Goal: Entertainment & Leisure: Consume media (video, audio)

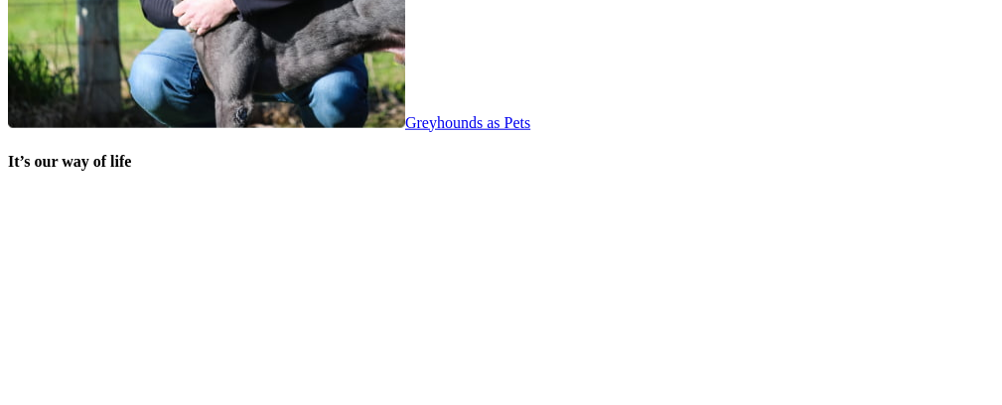
scroll to position [4108, 0]
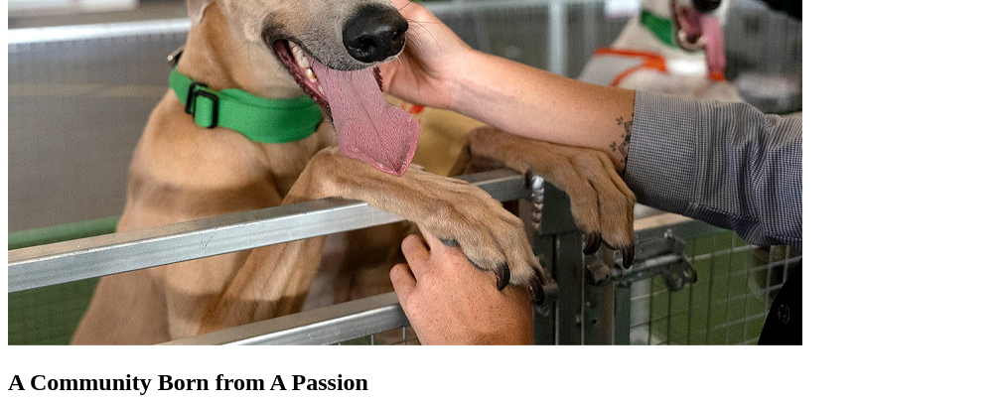
scroll to position [1908, 0]
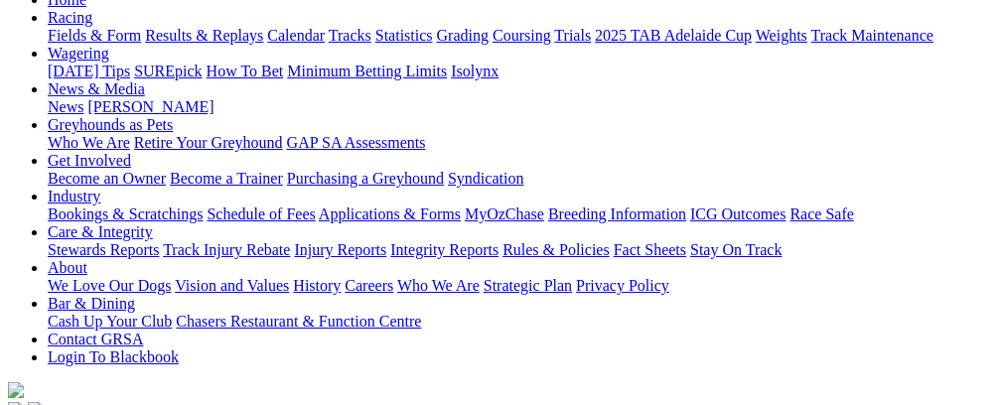
scroll to position [279, 0]
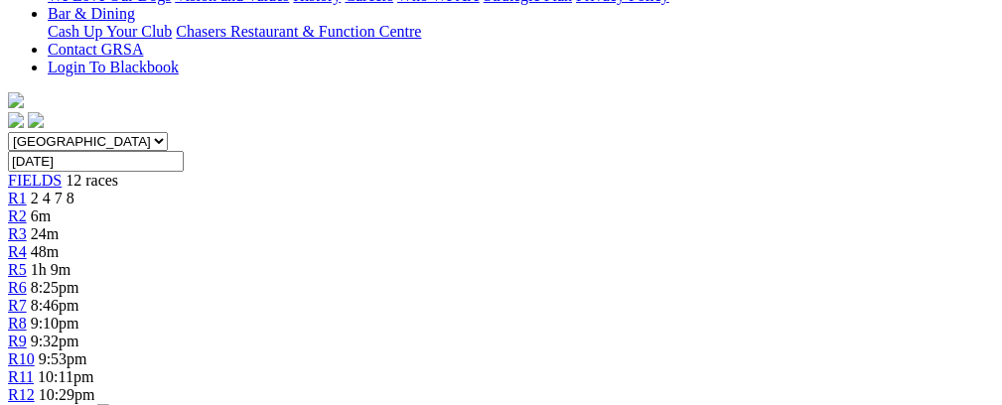
scroll to position [580, 0]
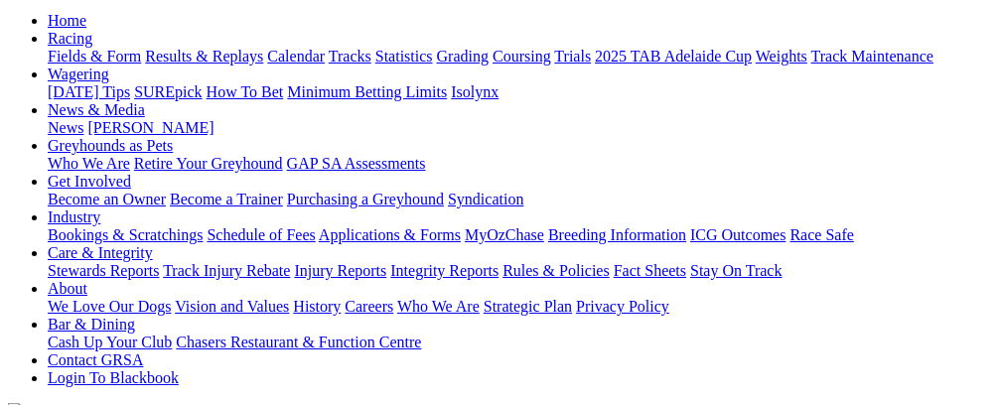
scroll to position [202, 0]
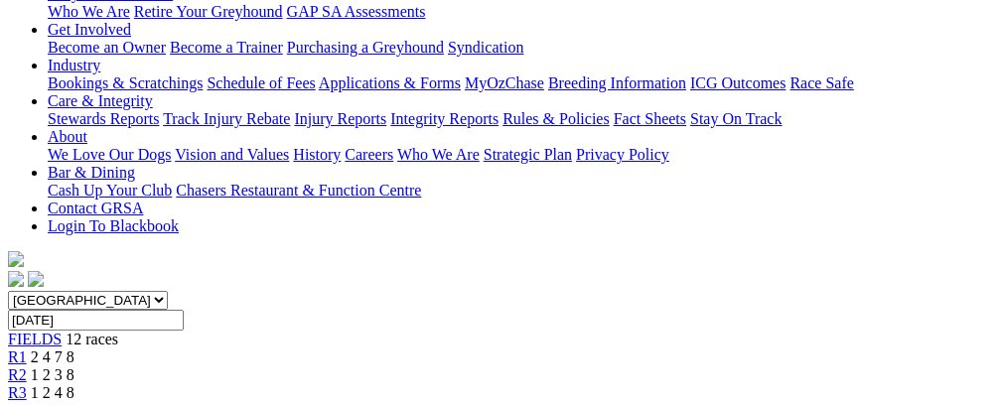
scroll to position [327, 0]
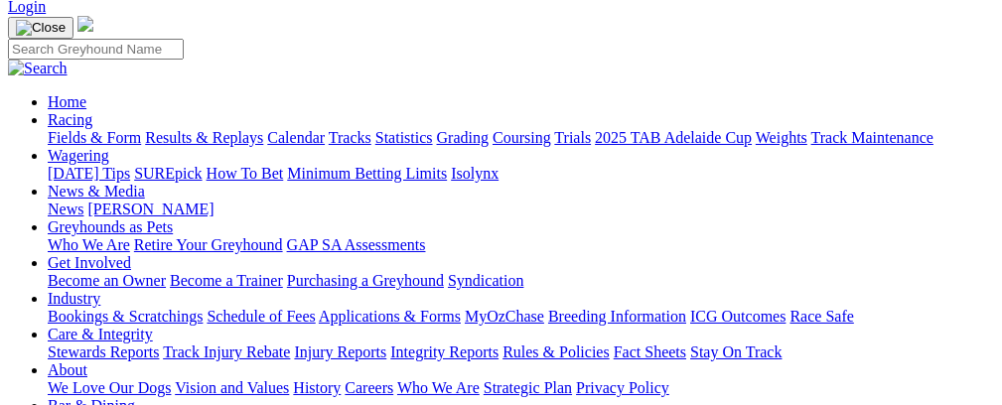
scroll to position [100, 0]
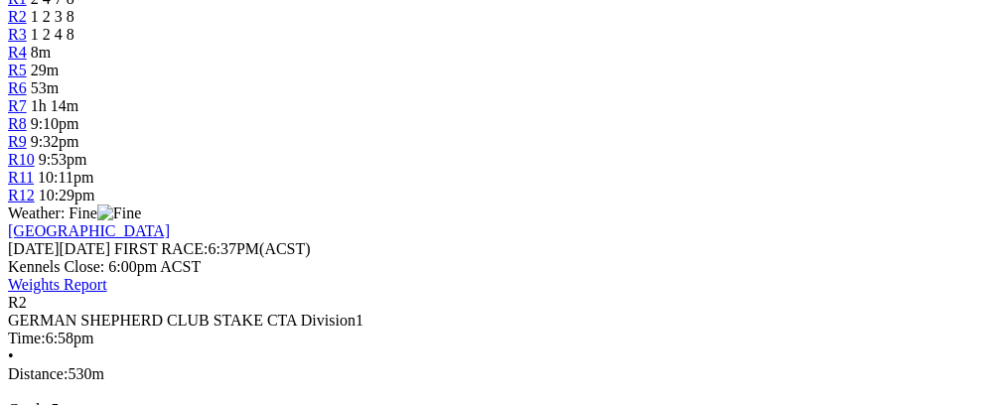
scroll to position [640, 0]
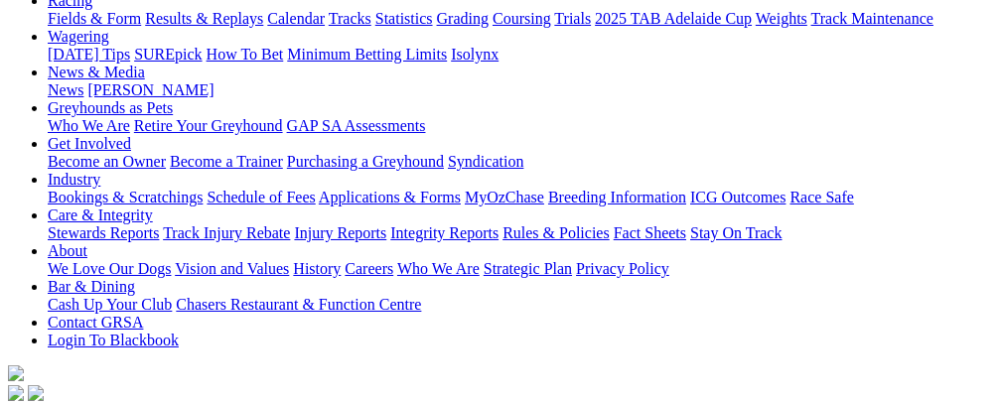
scroll to position [186, 0]
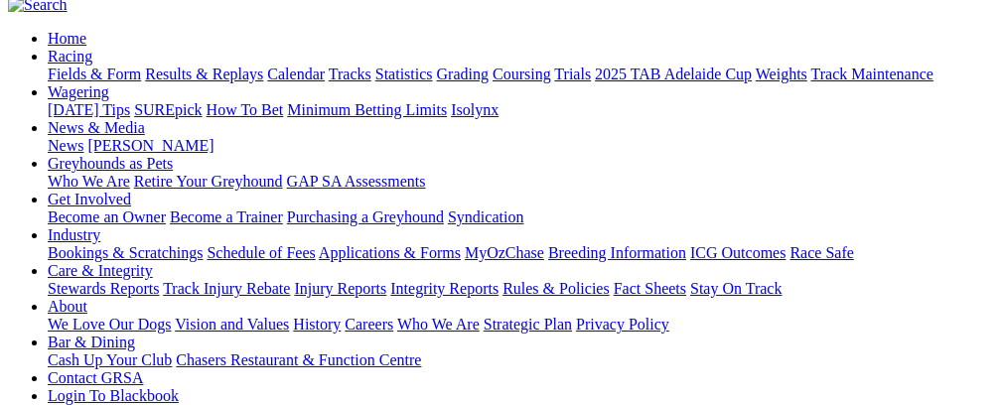
scroll to position [180, 0]
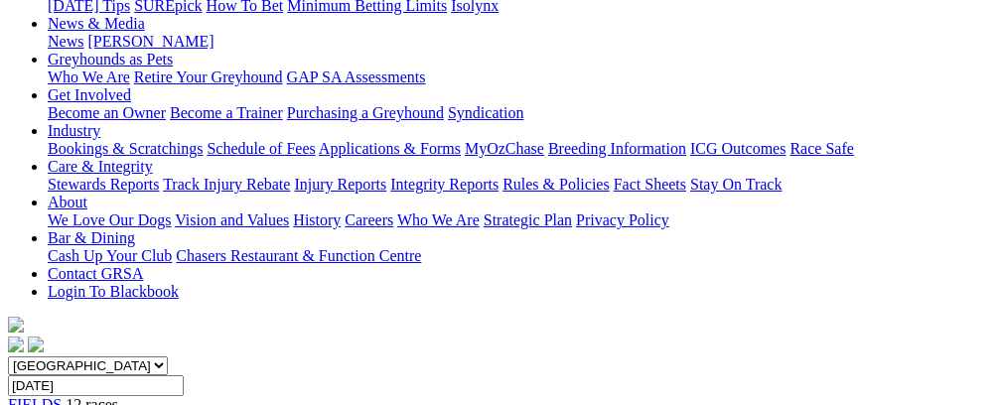
scroll to position [277, 0]
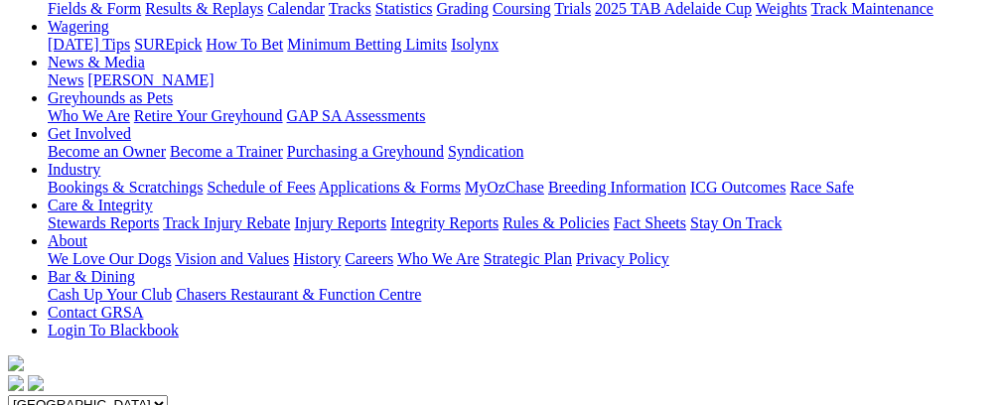
scroll to position [200, 0]
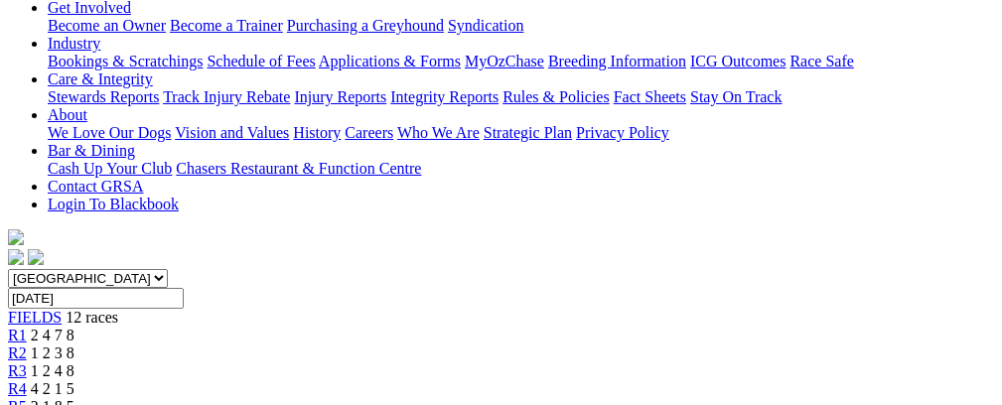
scroll to position [182, 0]
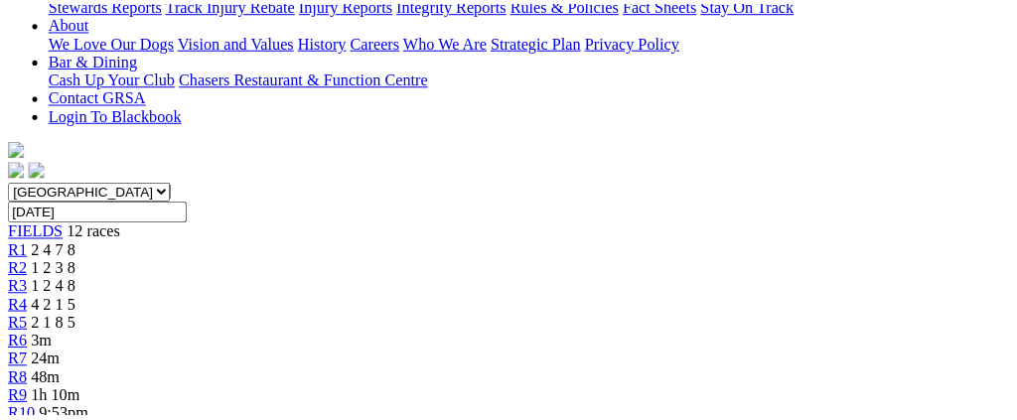
scroll to position [468, 0]
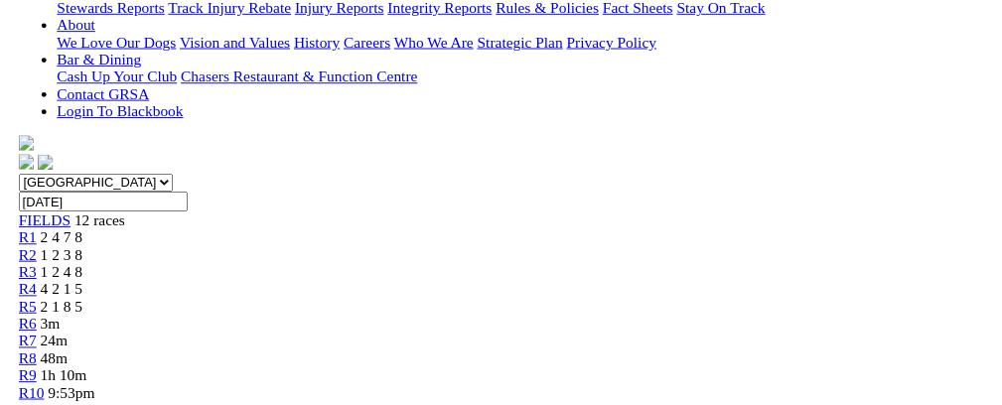
scroll to position [33, 0]
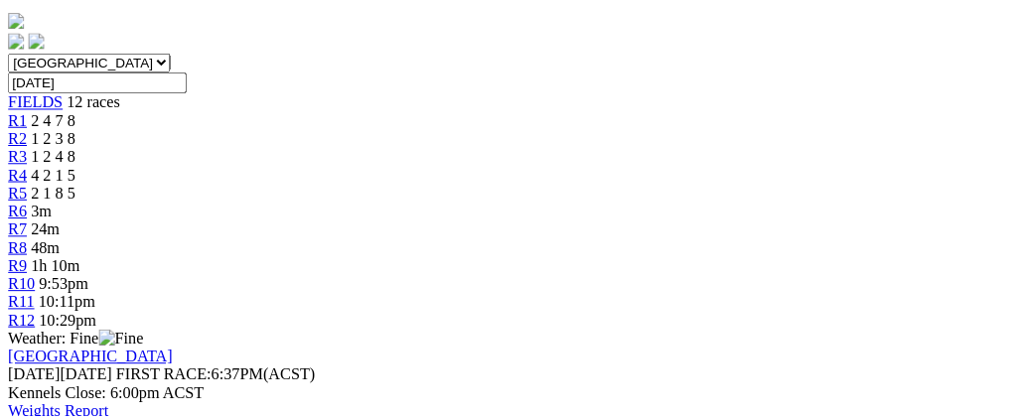
scroll to position [603, 0]
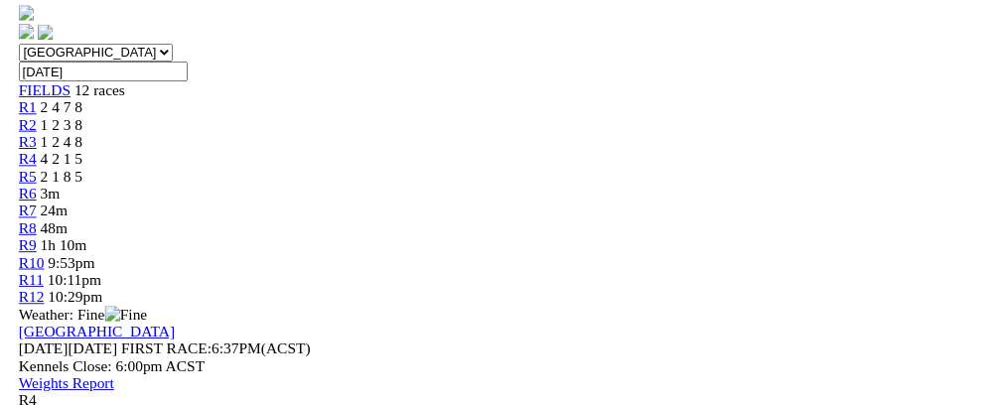
scroll to position [0, 0]
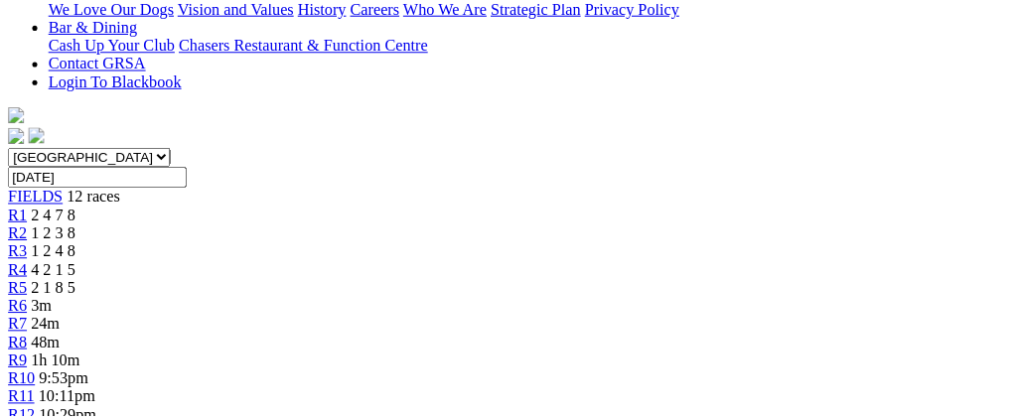
scroll to position [474, 0]
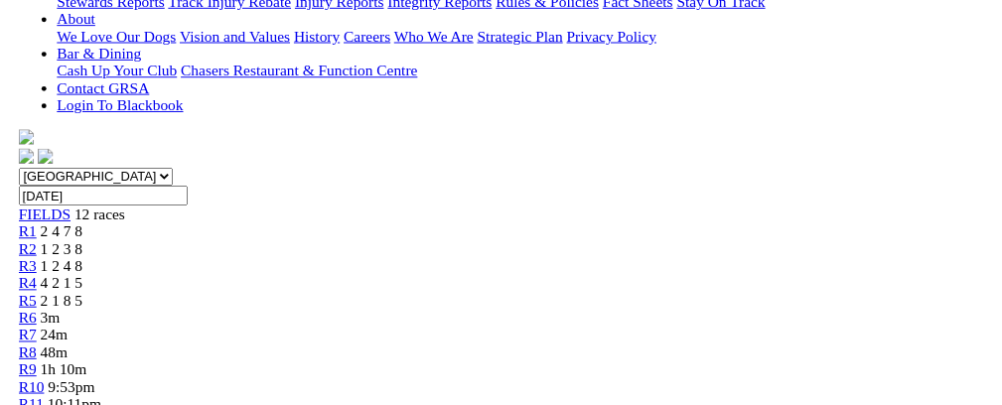
scroll to position [27, 0]
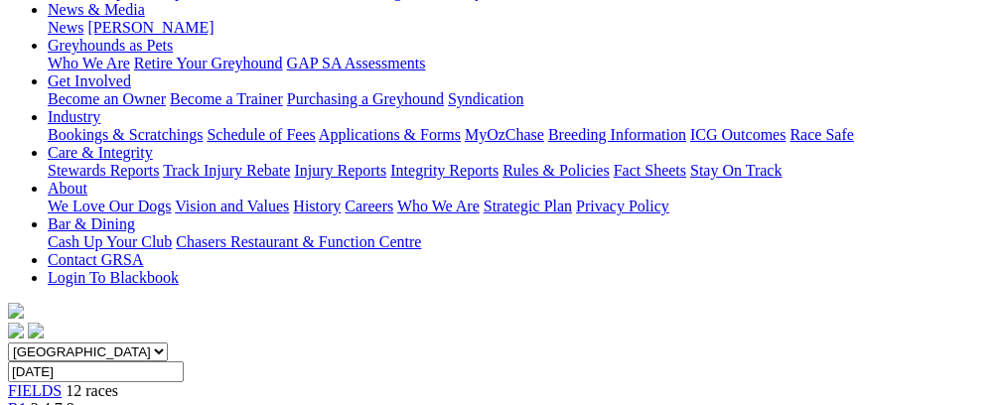
scroll to position [276, 0]
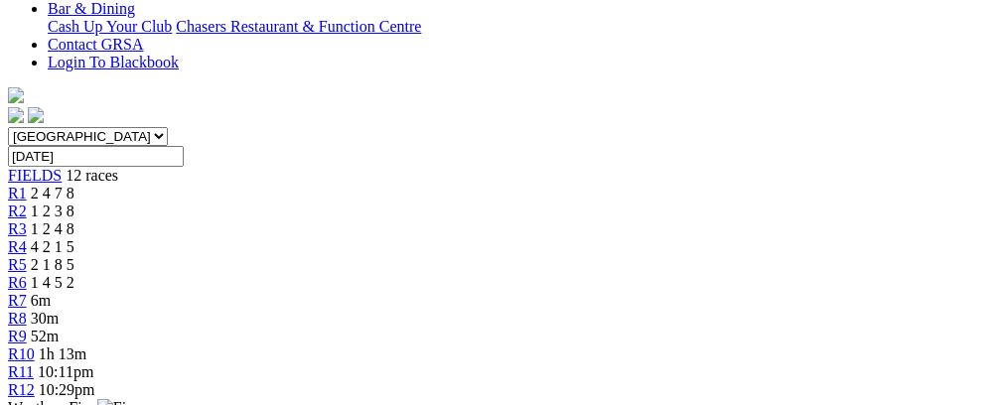
scroll to position [506, 0]
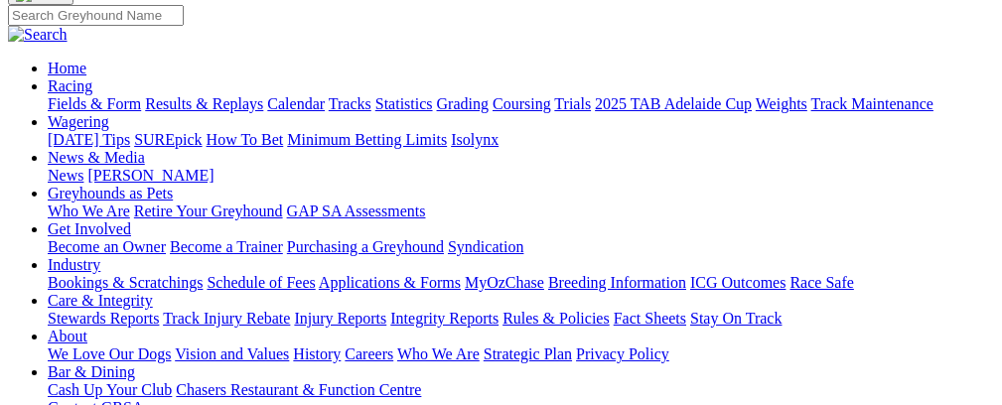
scroll to position [143, 0]
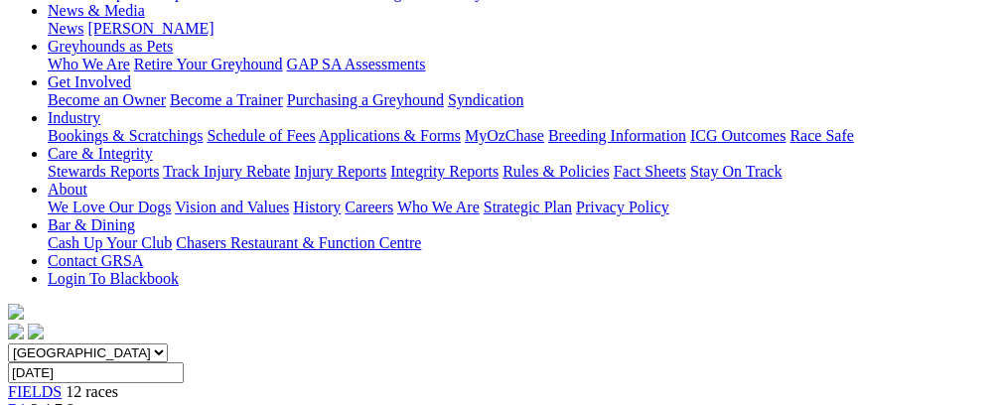
scroll to position [242, 0]
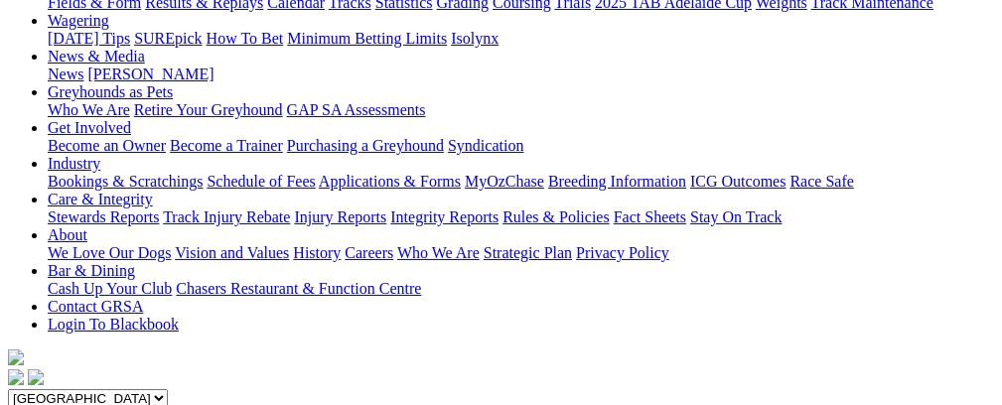
scroll to position [248, 0]
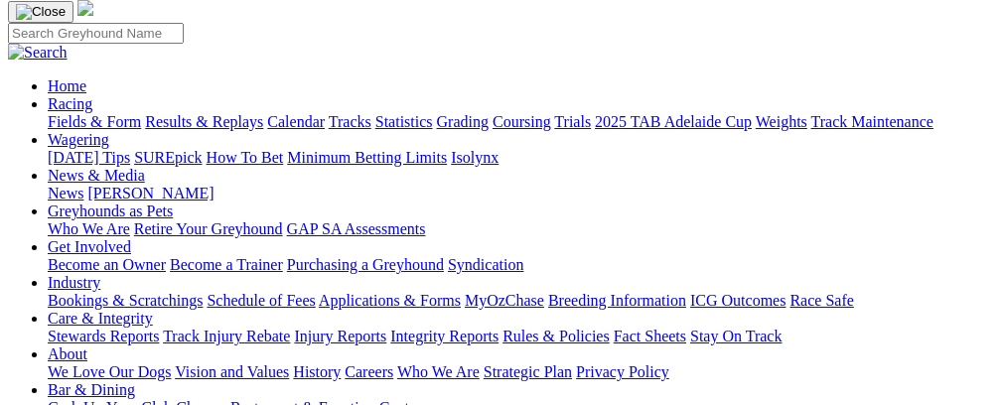
scroll to position [135, 0]
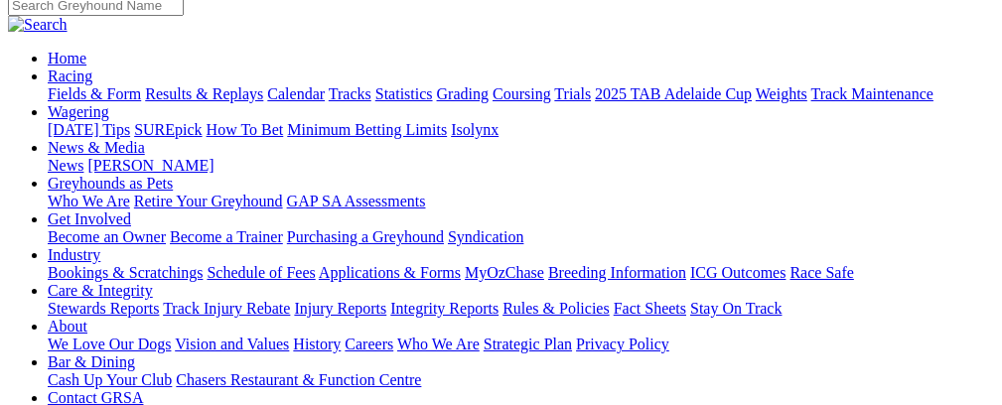
scroll to position [155, 0]
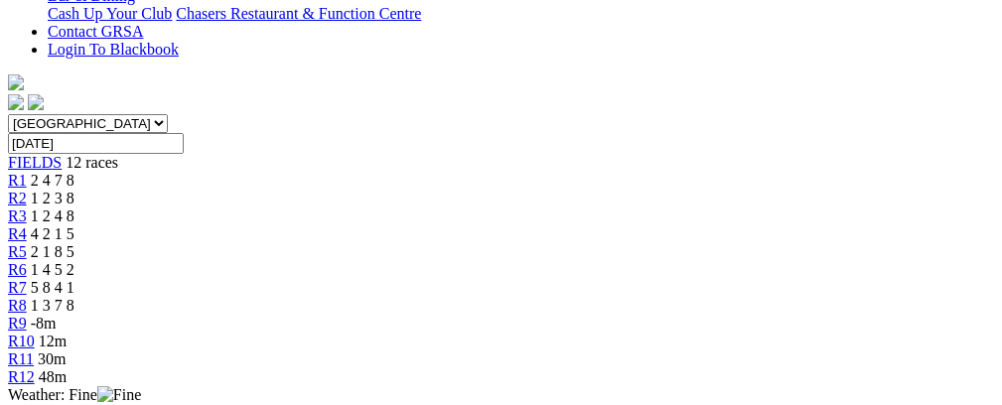
scroll to position [536, 0]
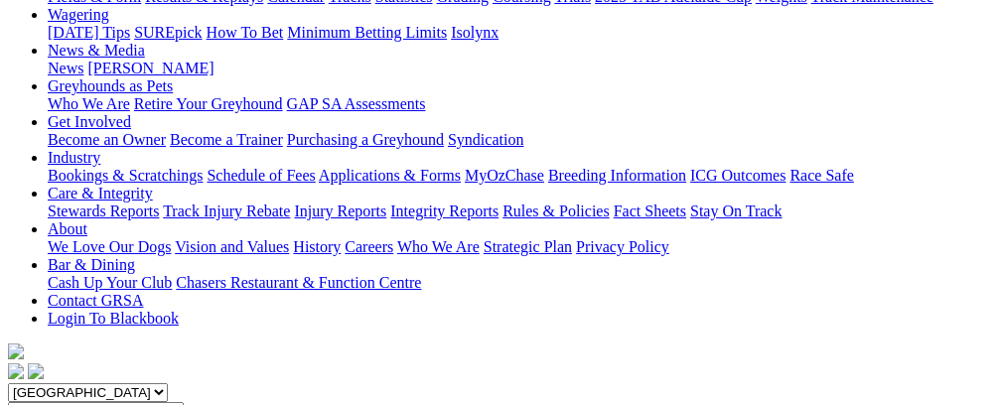
scroll to position [0, 0]
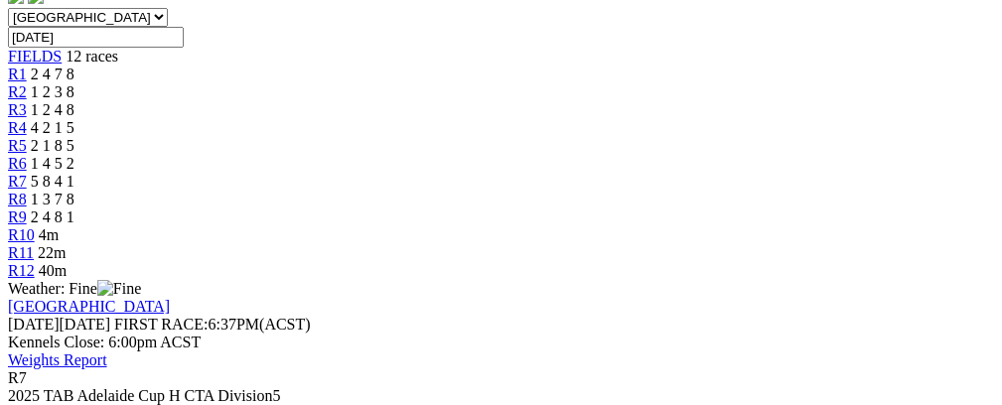
scroll to position [651, 0]
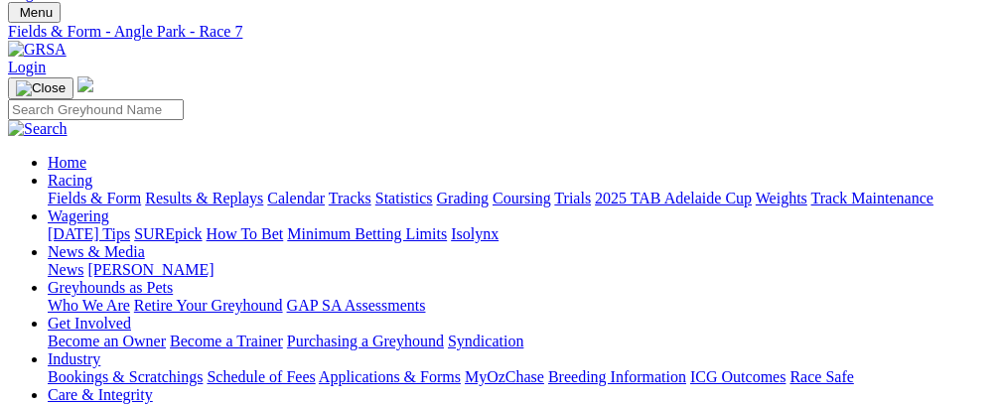
scroll to position [45, 0]
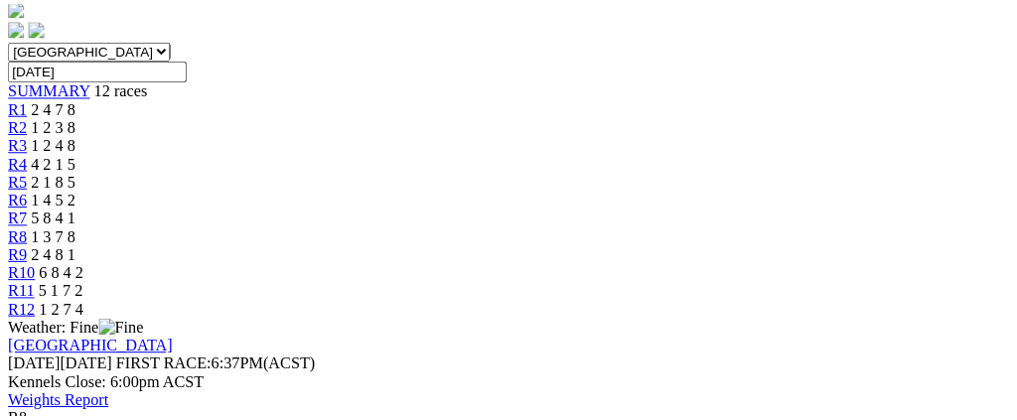
scroll to position [643, 0]
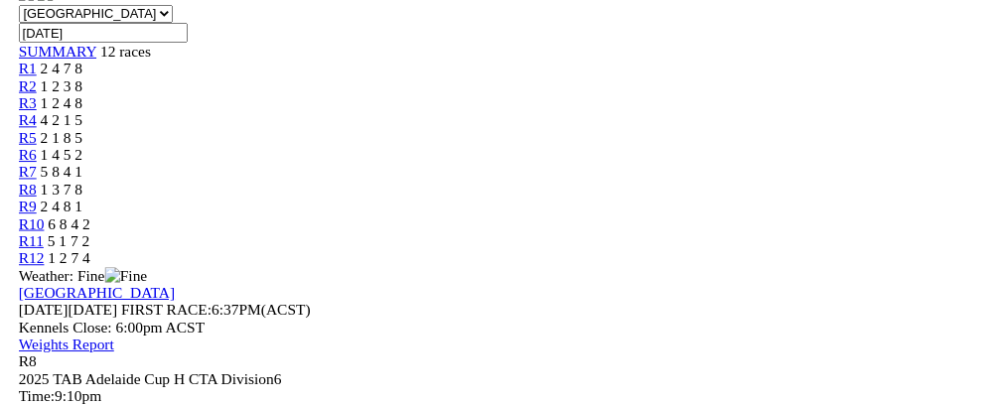
scroll to position [1, 0]
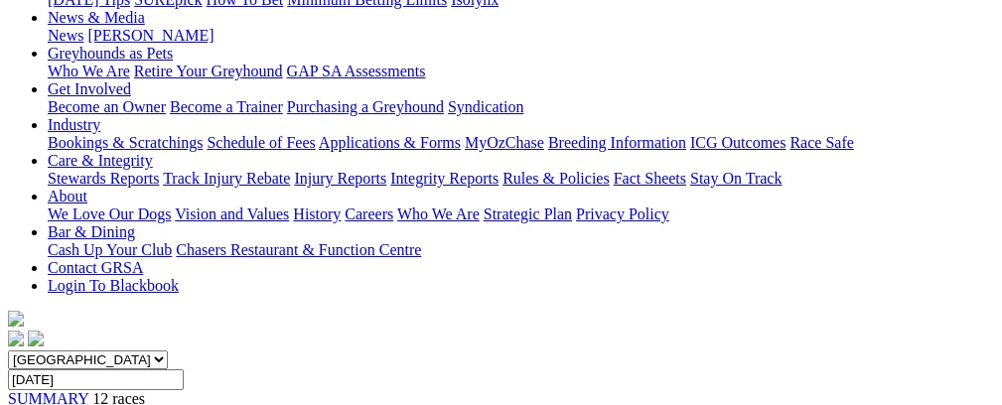
scroll to position [190, 0]
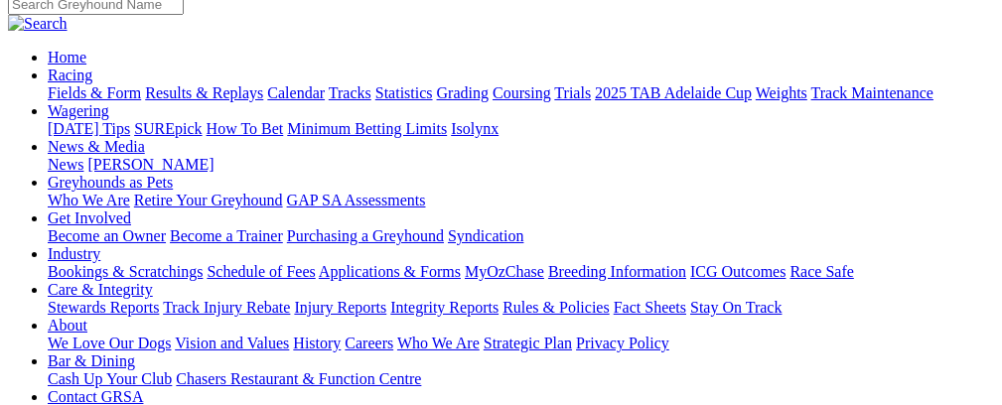
scroll to position [156, 0]
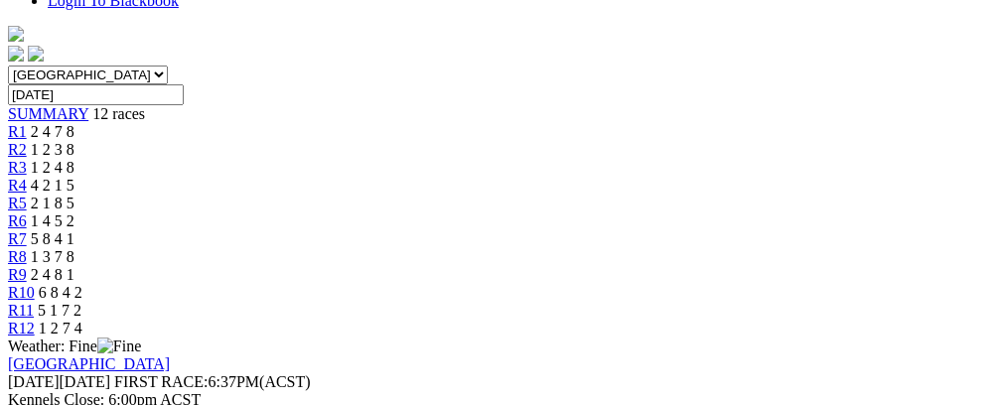
scroll to position [593, 0]
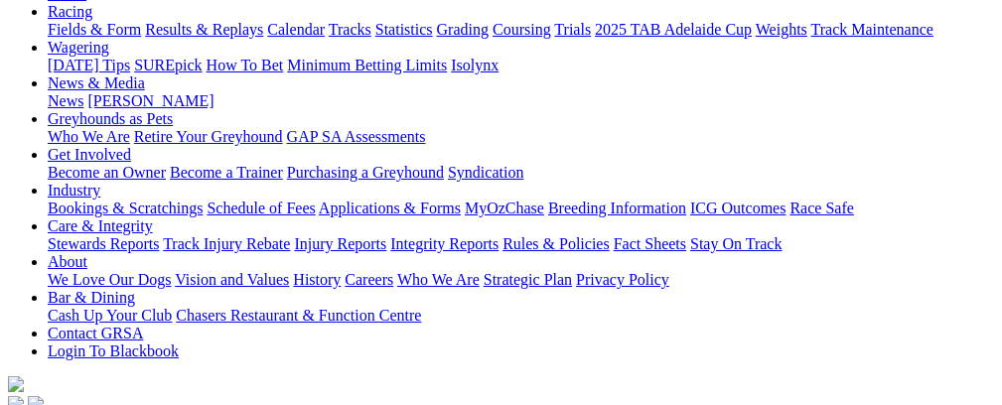
scroll to position [196, 0]
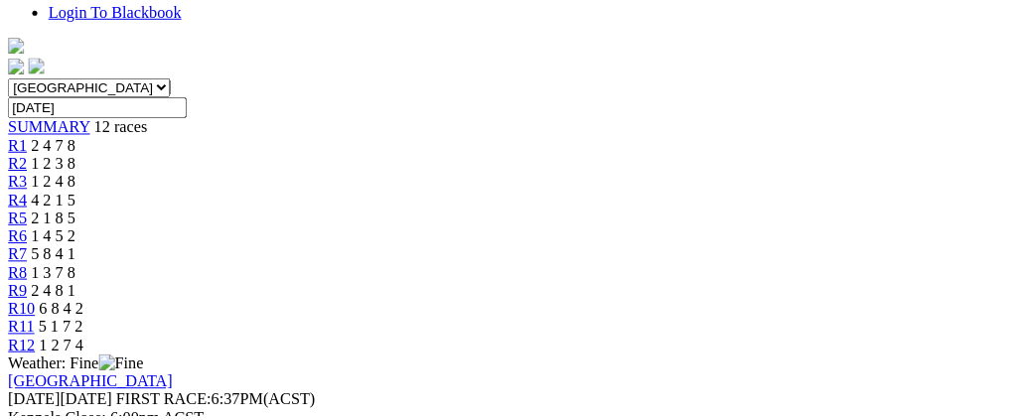
scroll to position [539, 0]
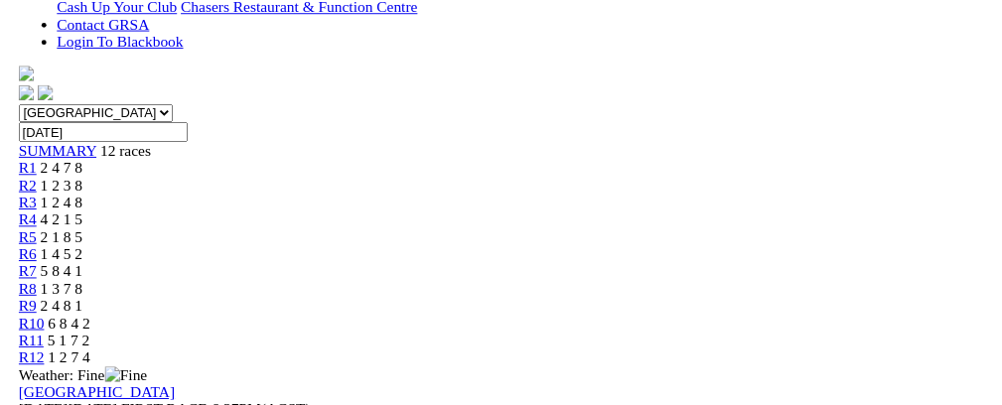
scroll to position [33, 0]
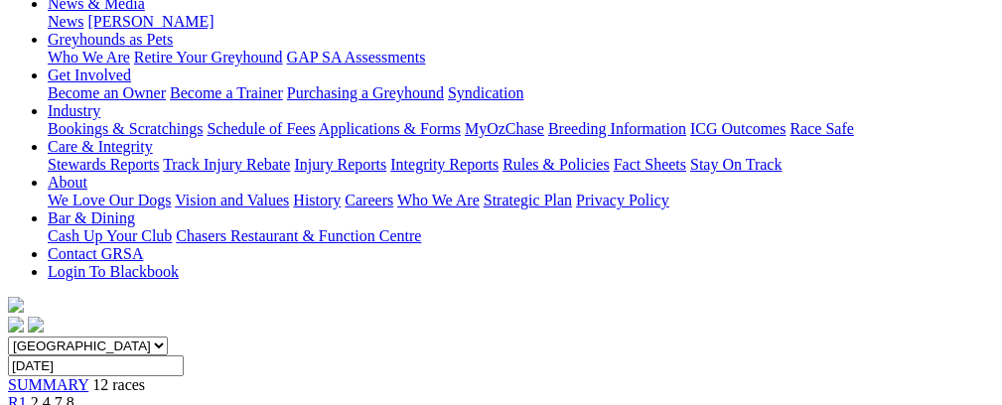
scroll to position [200, 0]
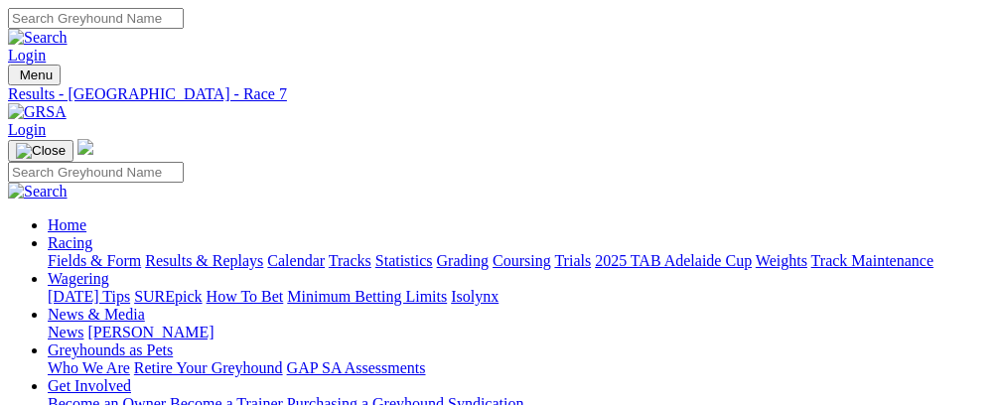
scroll to position [45, 0]
